Goal: Navigation & Orientation: Find specific page/section

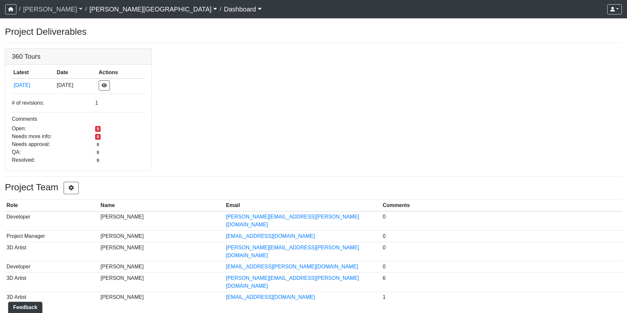
click at [43, 10] on link "[PERSON_NAME]" at bounding box center [53, 9] width 60 height 13
click at [108, 6] on link "Declan Villa Rica" at bounding box center [153, 9] width 128 height 13
click at [100, 24] on link "[GEOGRAPHIC_DATA]" at bounding box center [124, 24] width 70 height 10
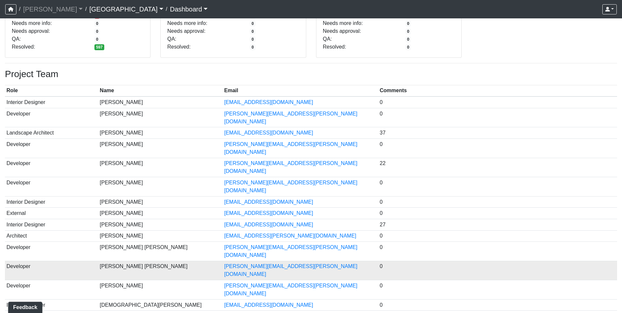
scroll to position [25, 0]
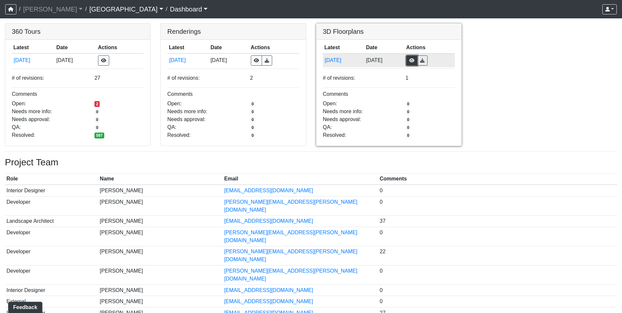
click at [417, 63] on button "button" at bounding box center [411, 60] width 11 height 10
